Goal: Find specific page/section: Find specific page/section

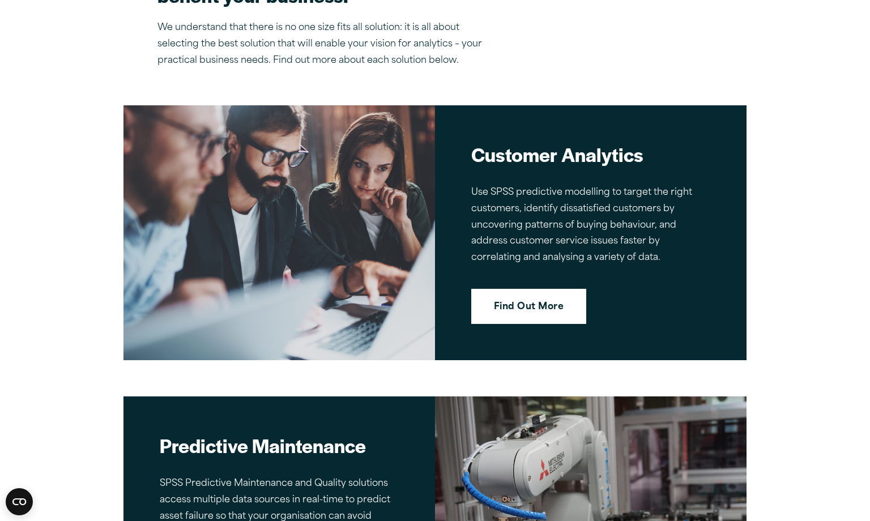
scroll to position [1425, 0]
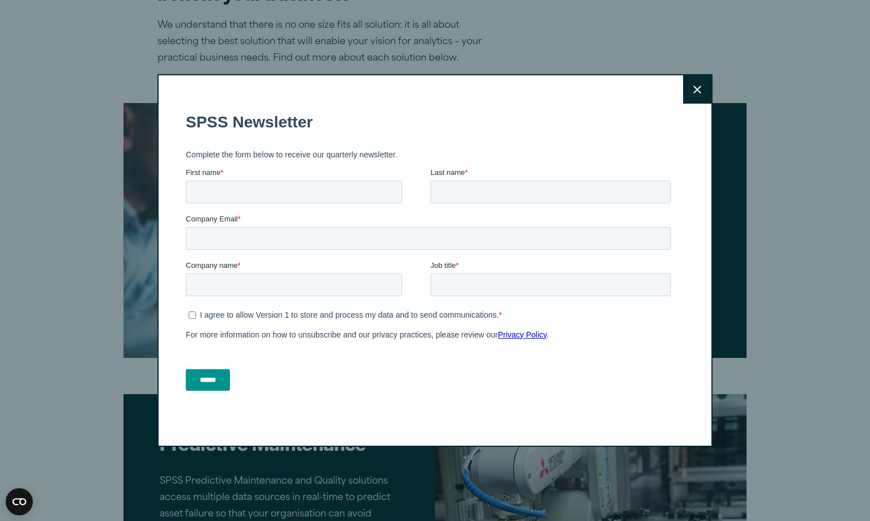
click at [688, 84] on button "Close" at bounding box center [697, 89] width 28 height 28
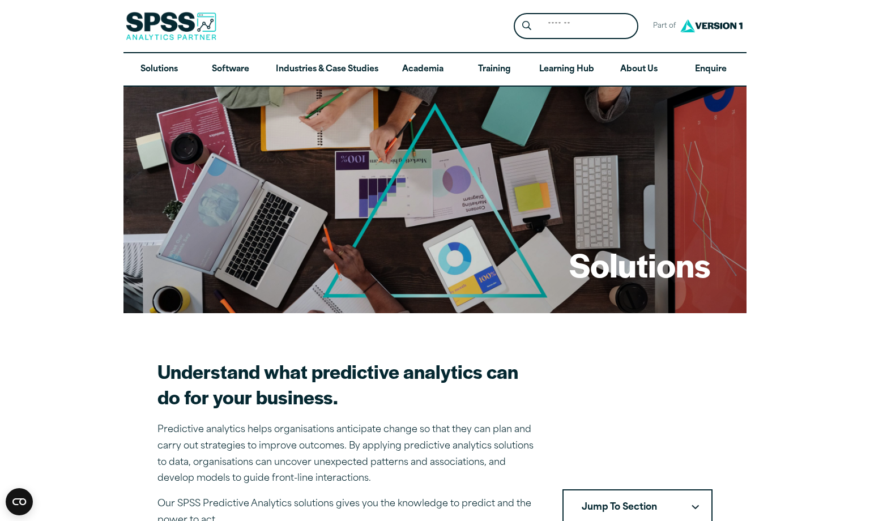
scroll to position [1, 0]
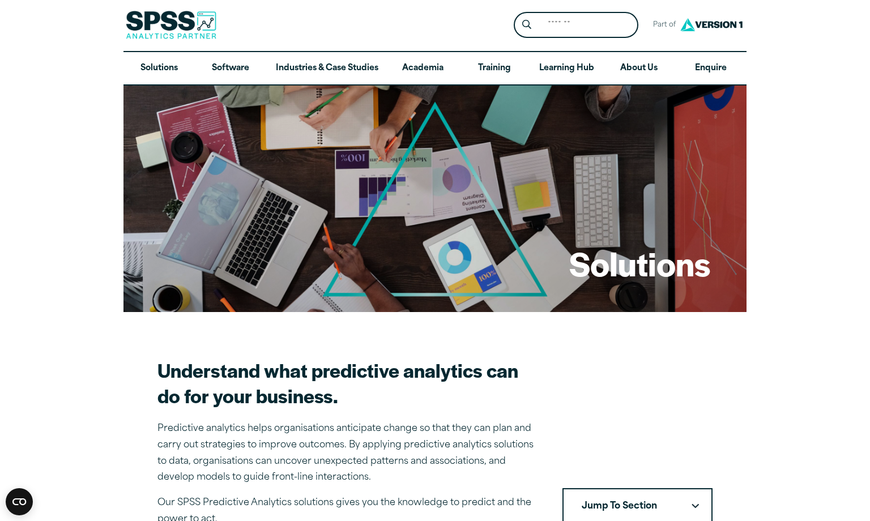
click at [237, 74] on link "Software" at bounding box center [230, 68] width 71 height 33
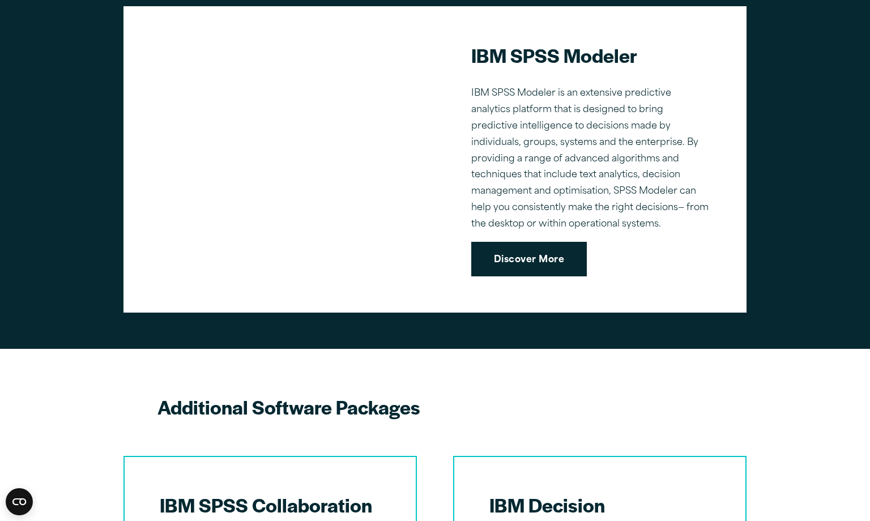
scroll to position [1171, 0]
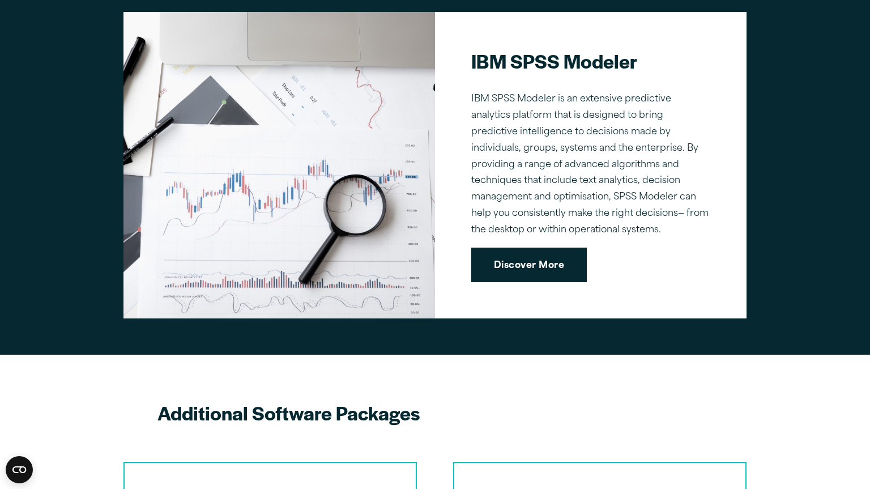
scroll to position [1171, 0]
